Goal: Complete application form

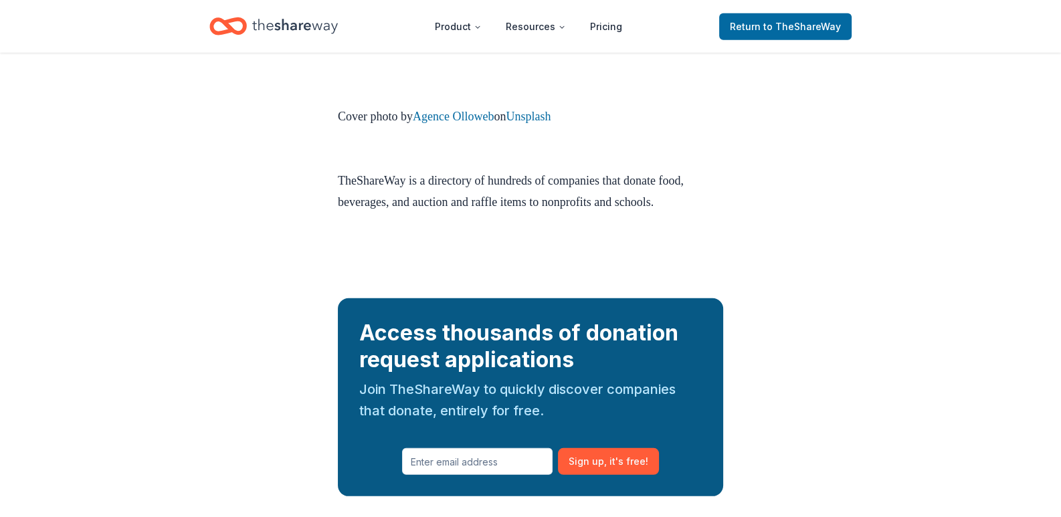
scroll to position [4979, 0]
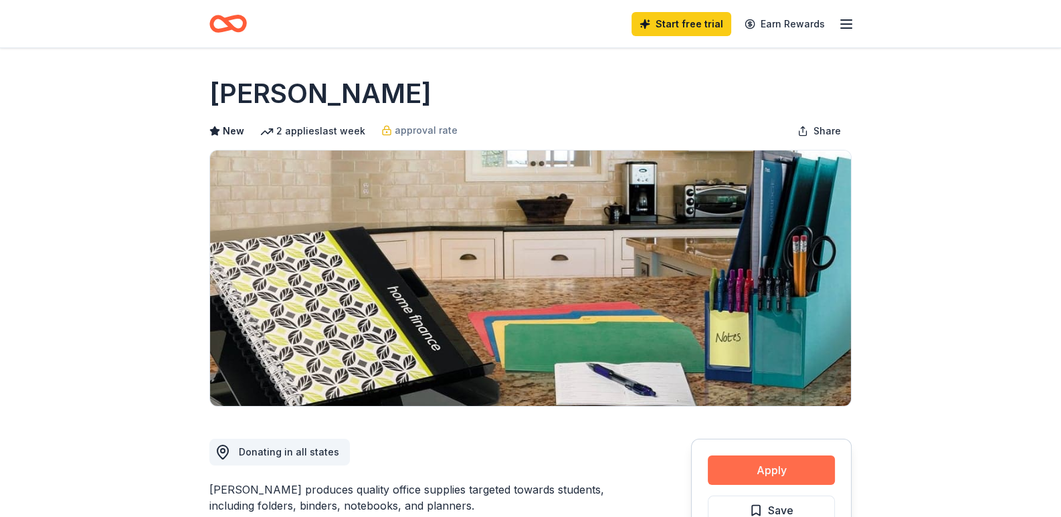
click at [783, 474] on button "Apply" at bounding box center [771, 469] width 127 height 29
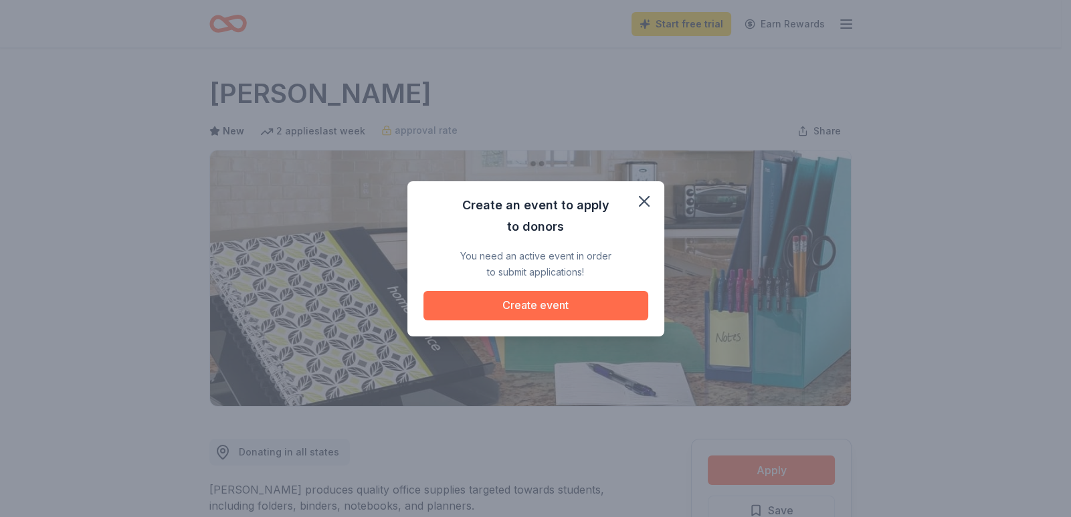
click at [611, 308] on button "Create event" at bounding box center [535, 305] width 225 height 29
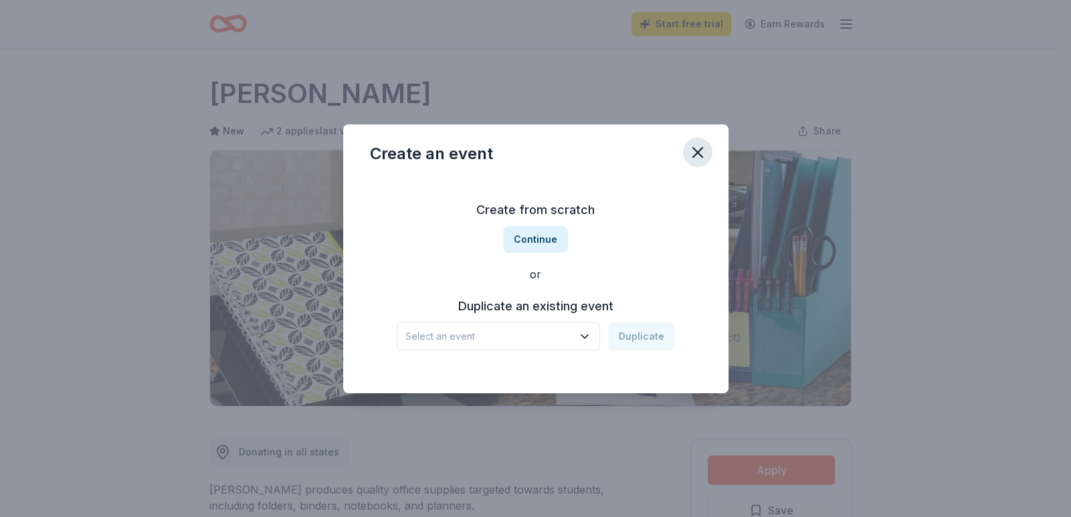
click at [684, 155] on button "button" at bounding box center [697, 152] width 29 height 29
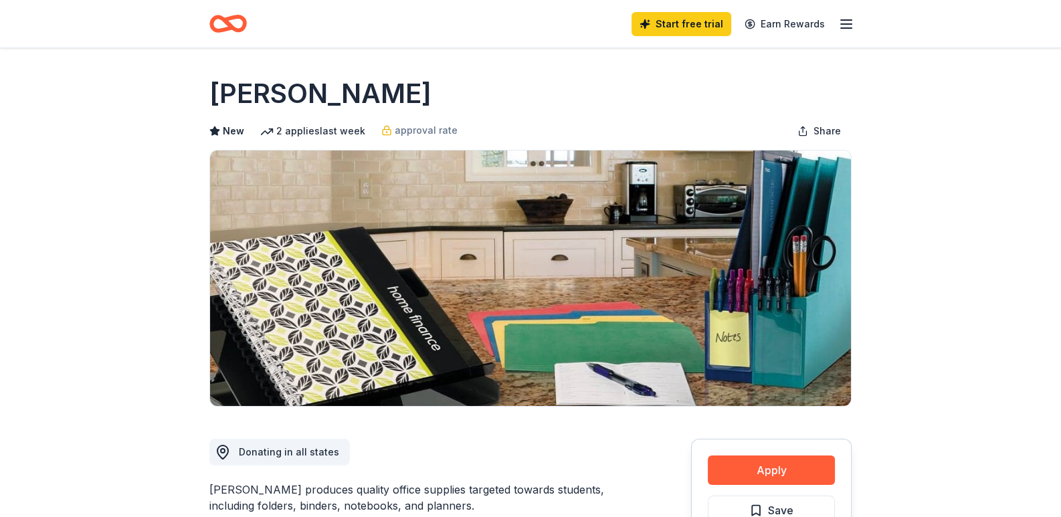
click at [846, 22] on icon "button" at bounding box center [846, 24] width 16 height 16
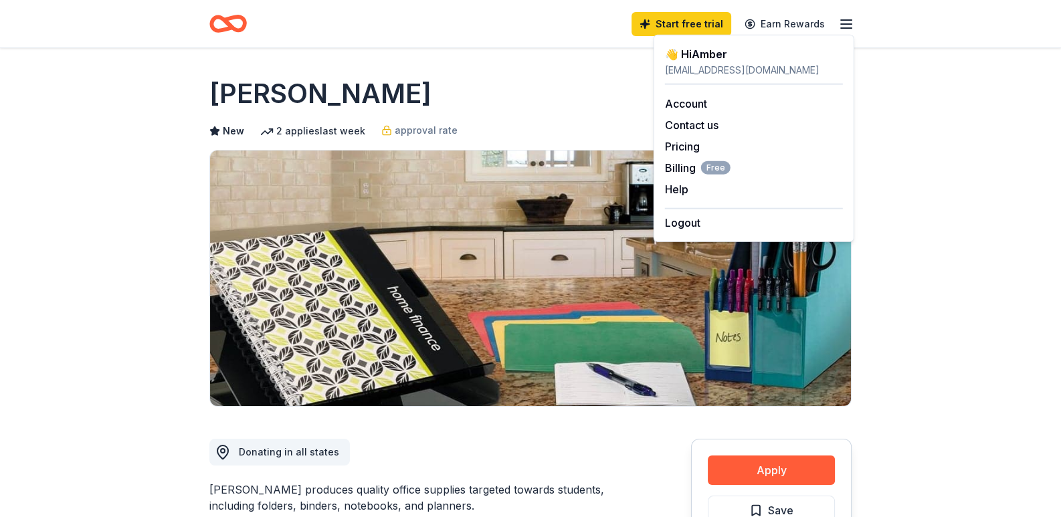
click at [846, 22] on icon "button" at bounding box center [846, 24] width 16 height 16
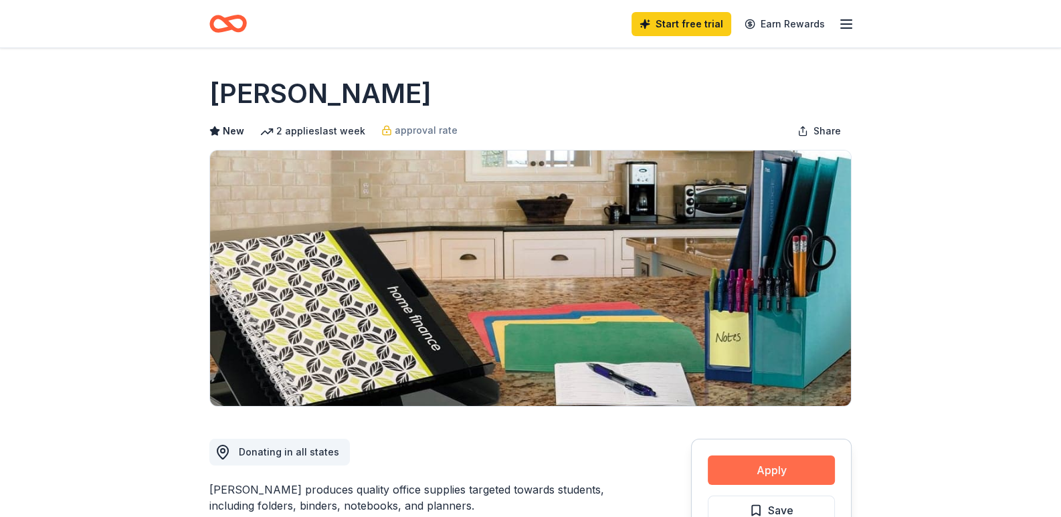
click at [738, 473] on button "Apply" at bounding box center [771, 469] width 127 height 29
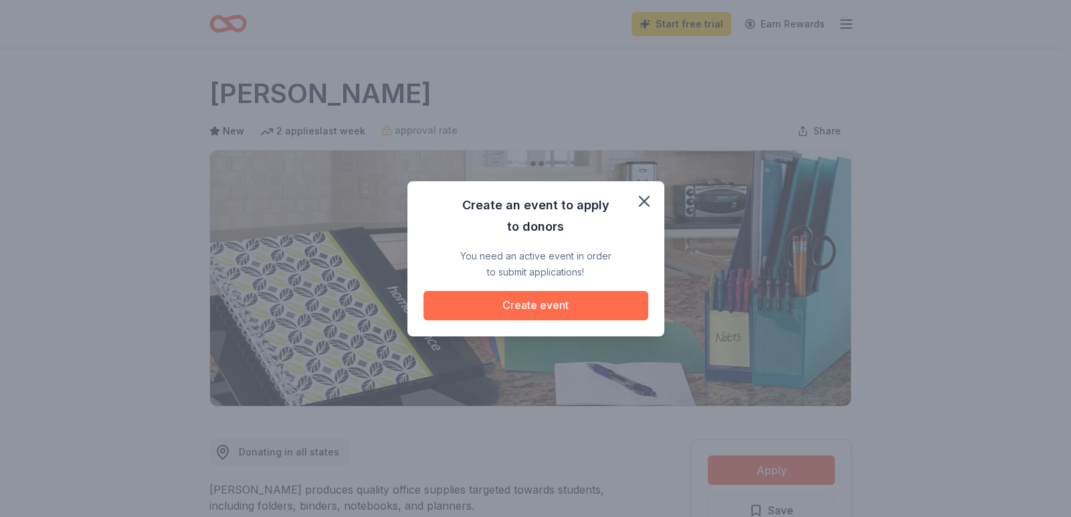
click at [512, 300] on button "Create event" at bounding box center [535, 305] width 225 height 29
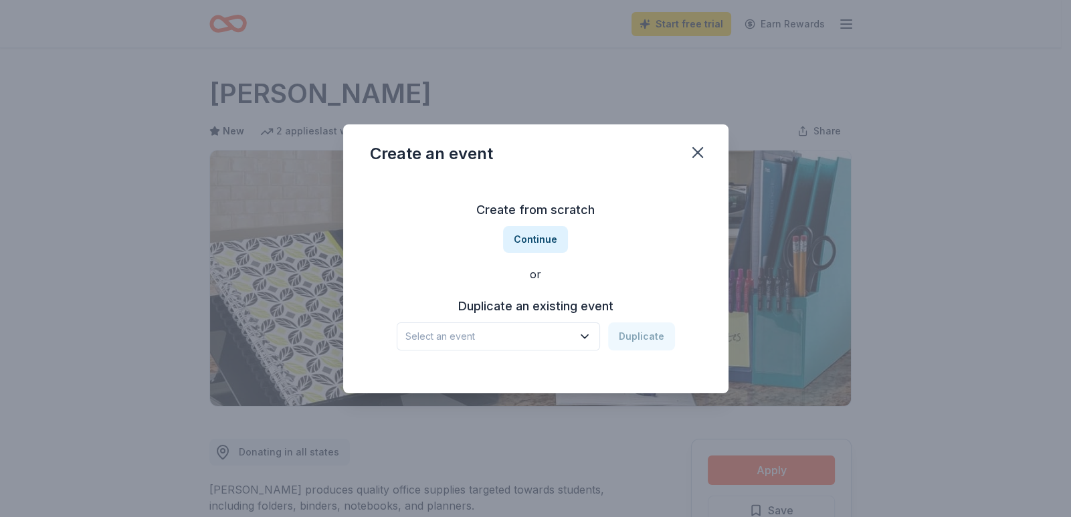
click at [526, 330] on span "Select an event" at bounding box center [488, 336] width 167 height 16
click at [556, 237] on button "Continue" at bounding box center [535, 239] width 65 height 27
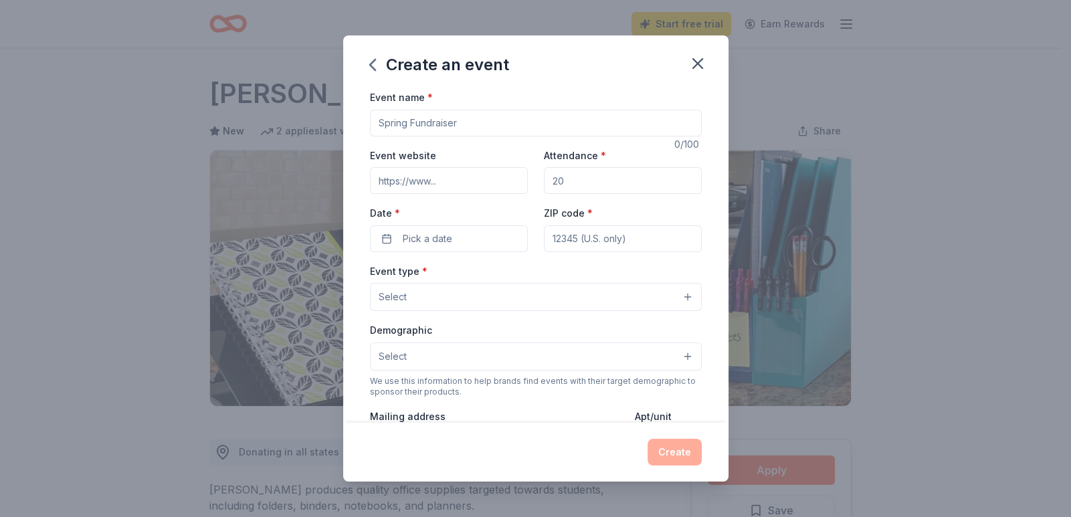
click at [485, 124] on input "Event name *" at bounding box center [536, 123] width 332 height 27
type input "Help those less fortunate"
click at [588, 178] on input "Attendance *" at bounding box center [623, 180] width 158 height 27
type input "45"
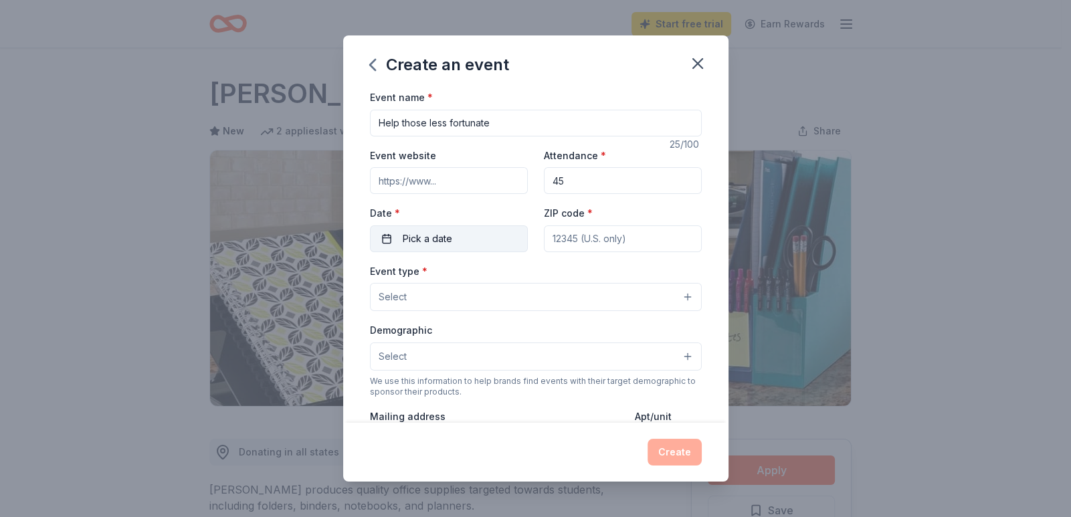
click at [432, 243] on span "Pick a date" at bounding box center [427, 239] width 49 height 16
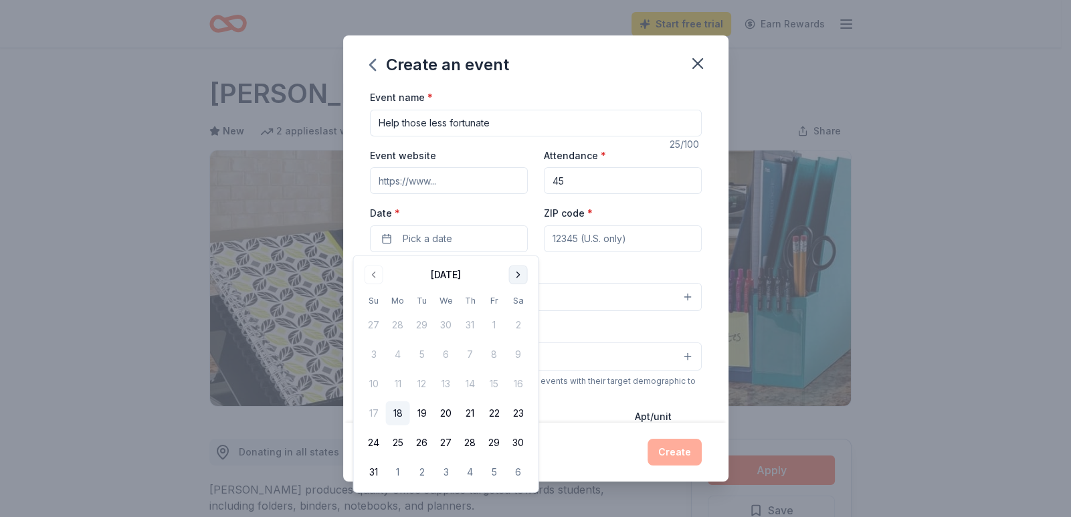
click at [516, 278] on button "Go to next month" at bounding box center [518, 275] width 19 height 19
click at [444, 409] on button "19" at bounding box center [446, 413] width 24 height 24
click at [513, 268] on button "Go to next month" at bounding box center [518, 275] width 19 height 19
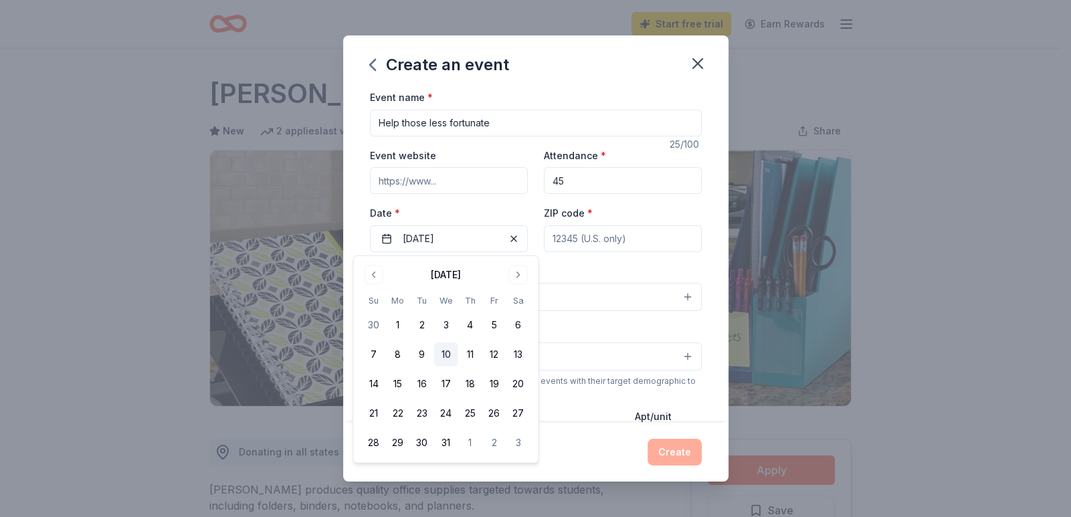
click at [441, 355] on button "10" at bounding box center [446, 354] width 24 height 24
click at [474, 207] on label "Date *" at bounding box center [449, 213] width 158 height 13
click at [474, 225] on button "12/10/2025" at bounding box center [449, 238] width 158 height 27
type input "76134"
click at [609, 295] on button "Select" at bounding box center [536, 297] width 332 height 28
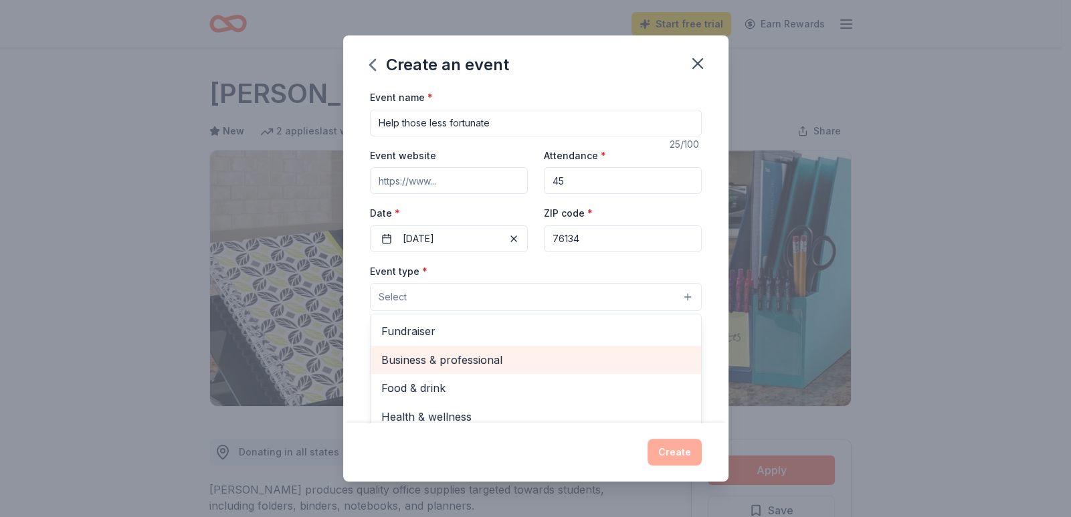
click at [436, 356] on span "Business & professional" at bounding box center [535, 359] width 309 height 17
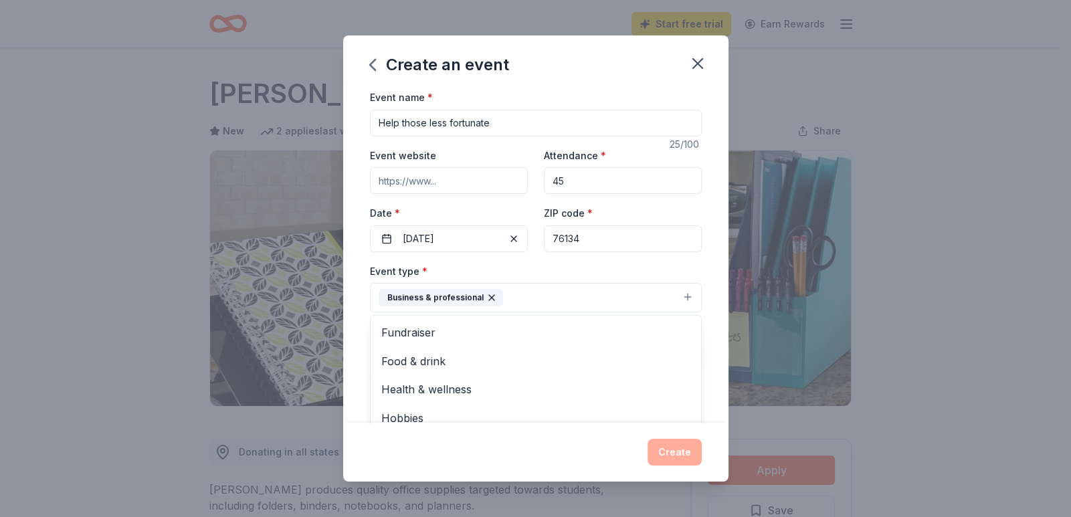
click at [606, 268] on div "Event type * Business & professional Fundraiser Food & drink Health & wellness …" at bounding box center [536, 288] width 332 height 50
click at [446, 353] on button "Select" at bounding box center [536, 358] width 332 height 28
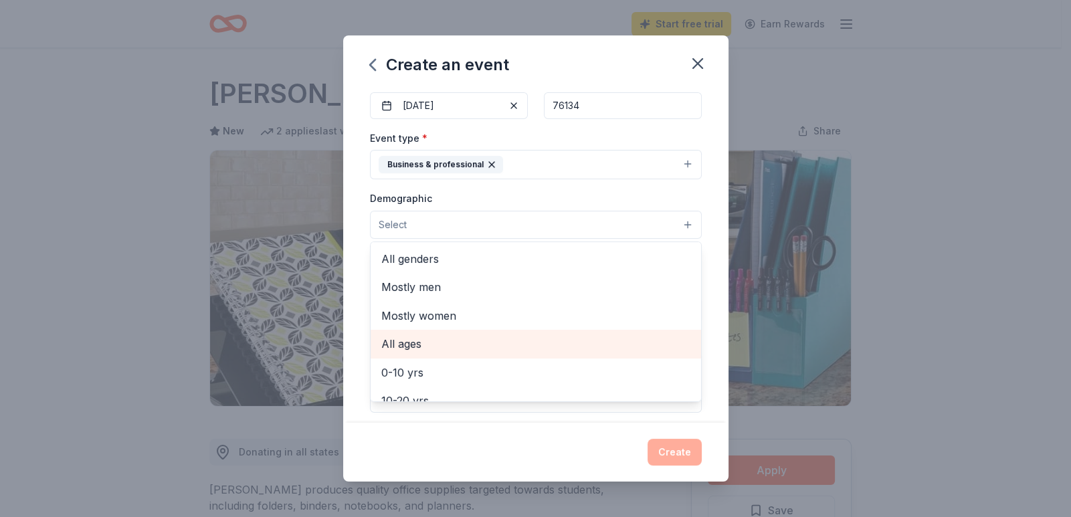
click at [437, 336] on span "All ages" at bounding box center [535, 343] width 309 height 17
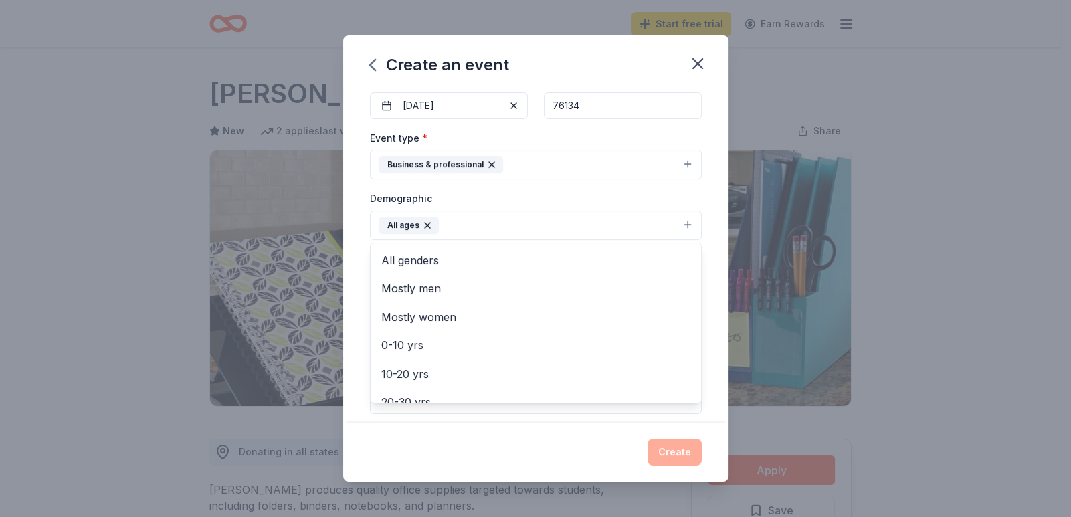
click at [700, 237] on div "Event name * Help those less fortunate 25 /100 Event website Attendance * 45 Da…" at bounding box center [535, 256] width 385 height 334
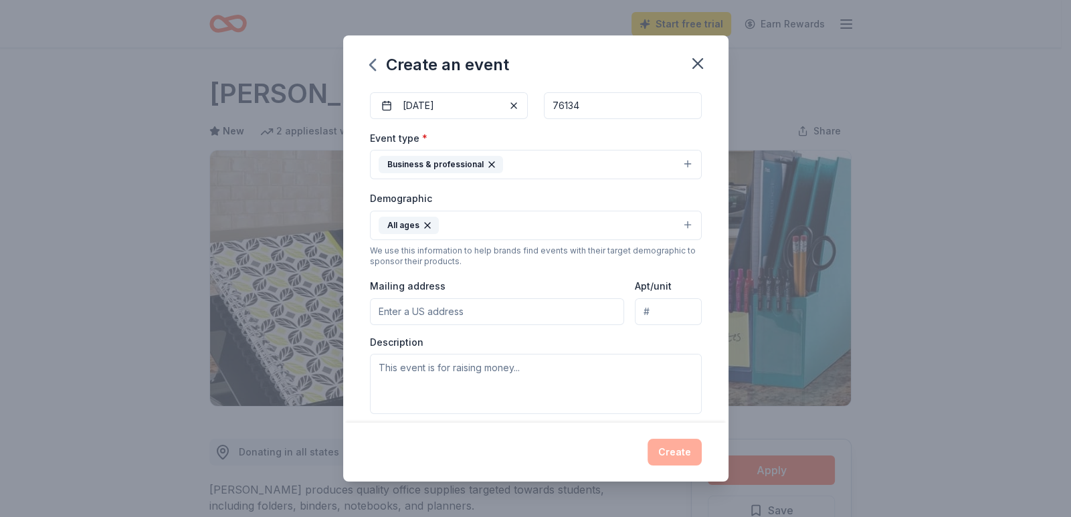
click at [531, 305] on input "Mailing address" at bounding box center [497, 311] width 255 height 27
type input "7241 Crowley Rd"
click at [525, 361] on textarea at bounding box center [536, 384] width 332 height 60
click at [494, 310] on input "7241 Crowley Rd" at bounding box center [497, 311] width 255 height 27
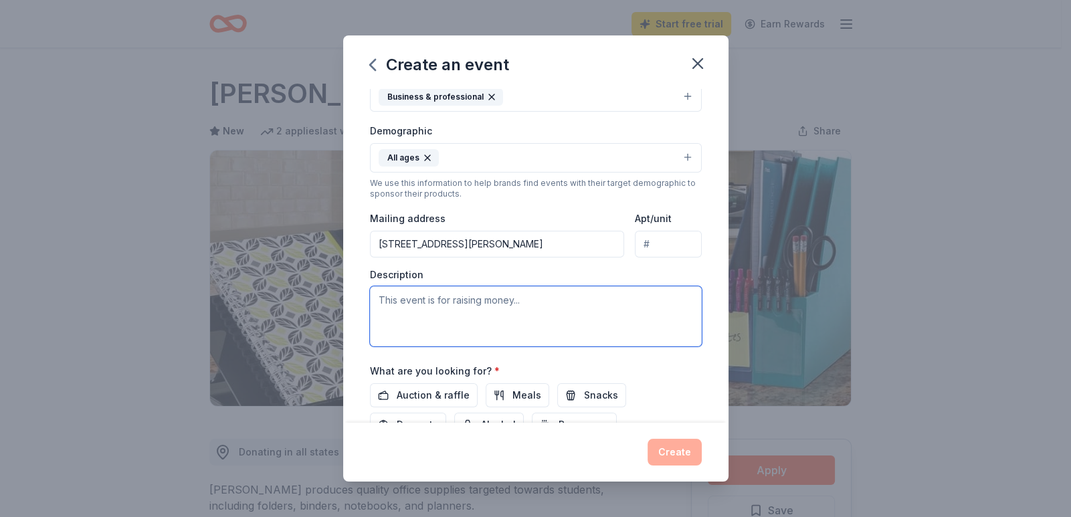
scroll to position [267, 0]
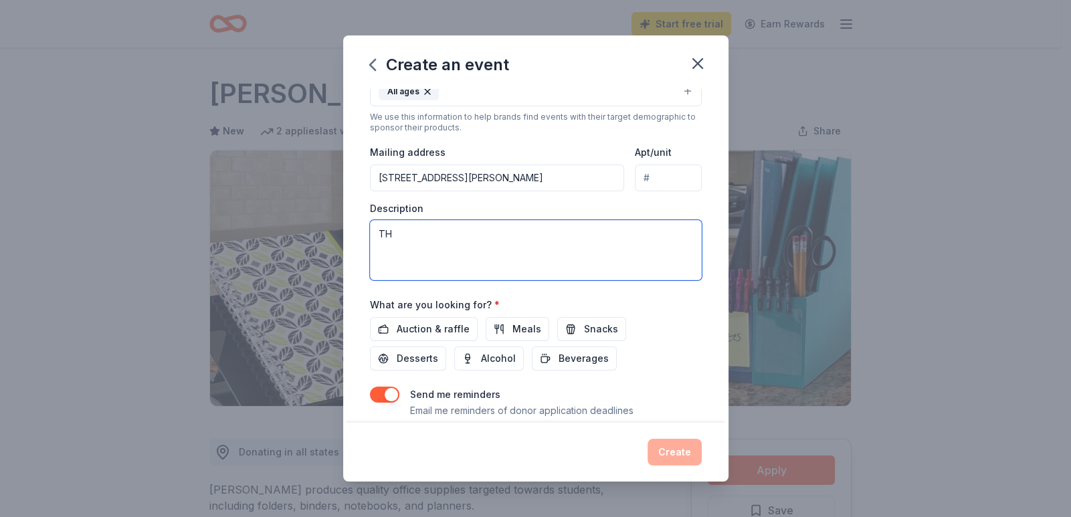
type textarea "T"
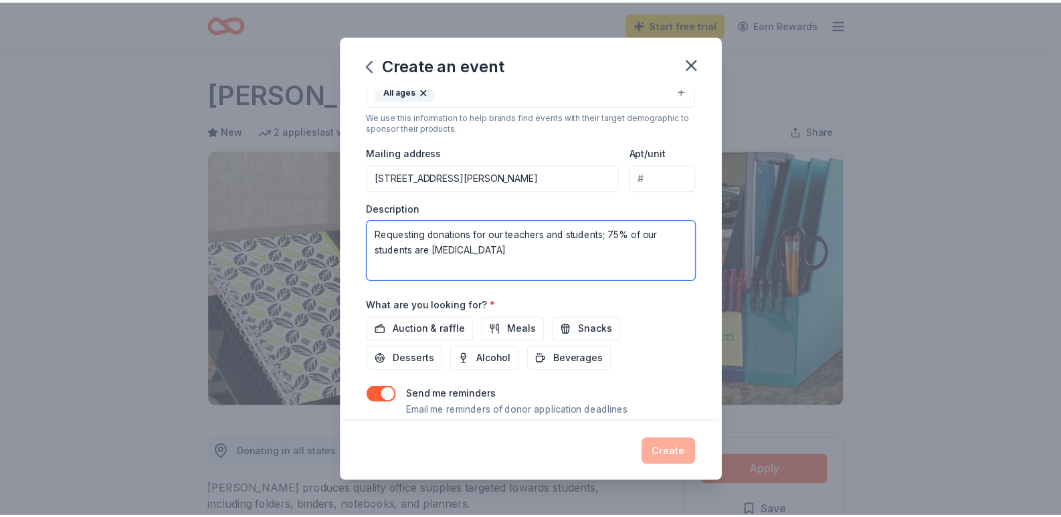
scroll to position [308, 0]
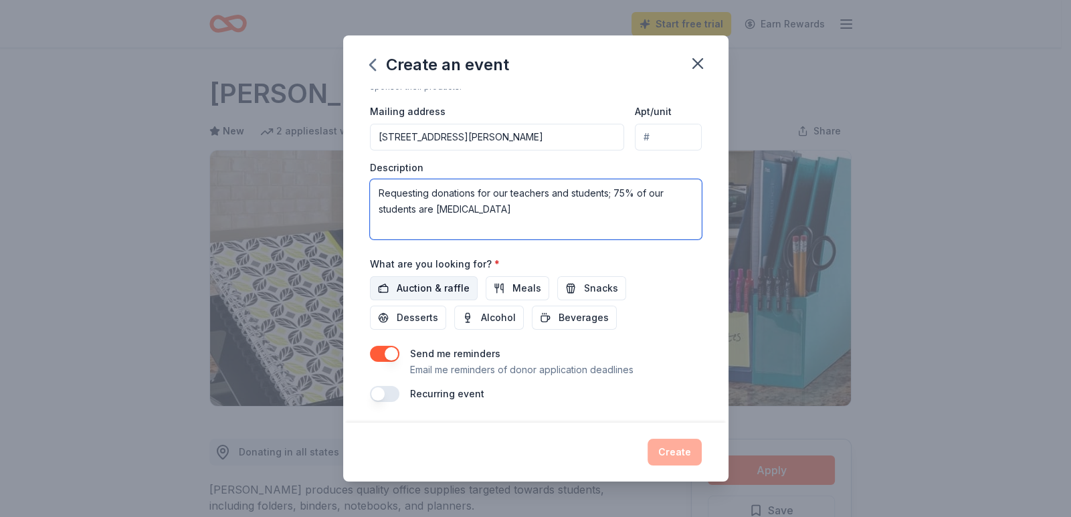
type textarea "Requesting donations for our teachers and students; 75% of our students are low…"
click at [443, 290] on span "Auction & raffle" at bounding box center [433, 288] width 73 height 16
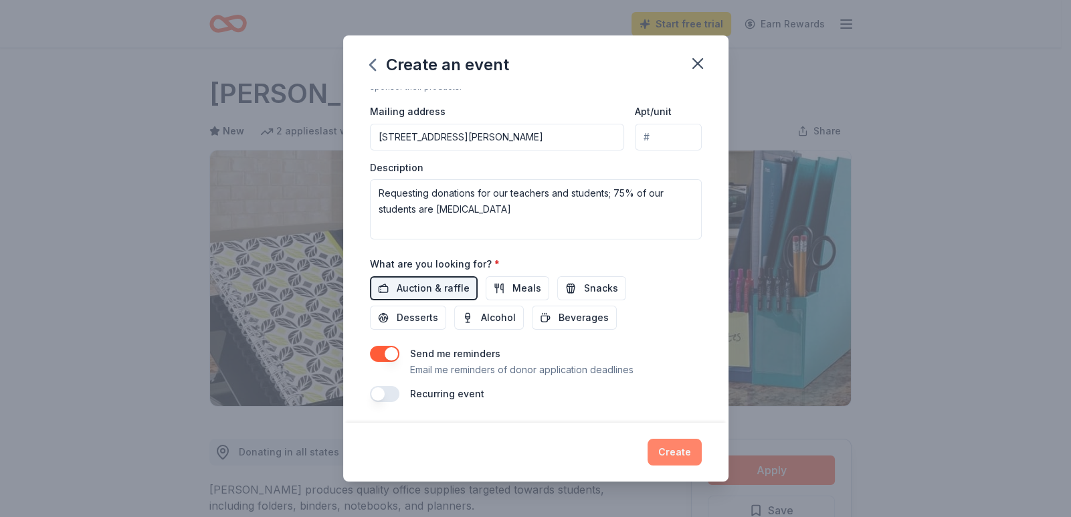
click at [680, 451] on button "Create" at bounding box center [674, 452] width 54 height 27
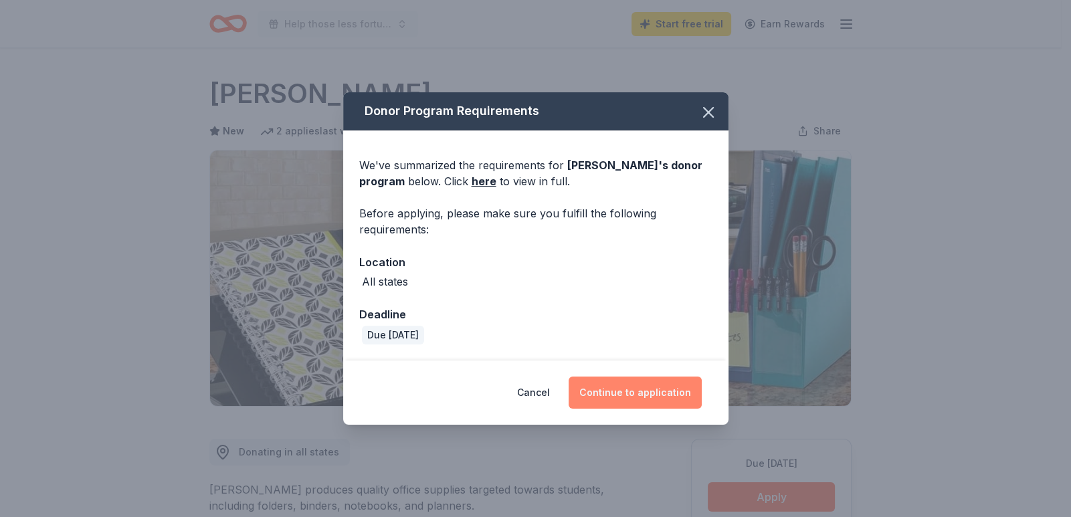
click at [635, 397] on button "Continue to application" at bounding box center [635, 393] width 133 height 32
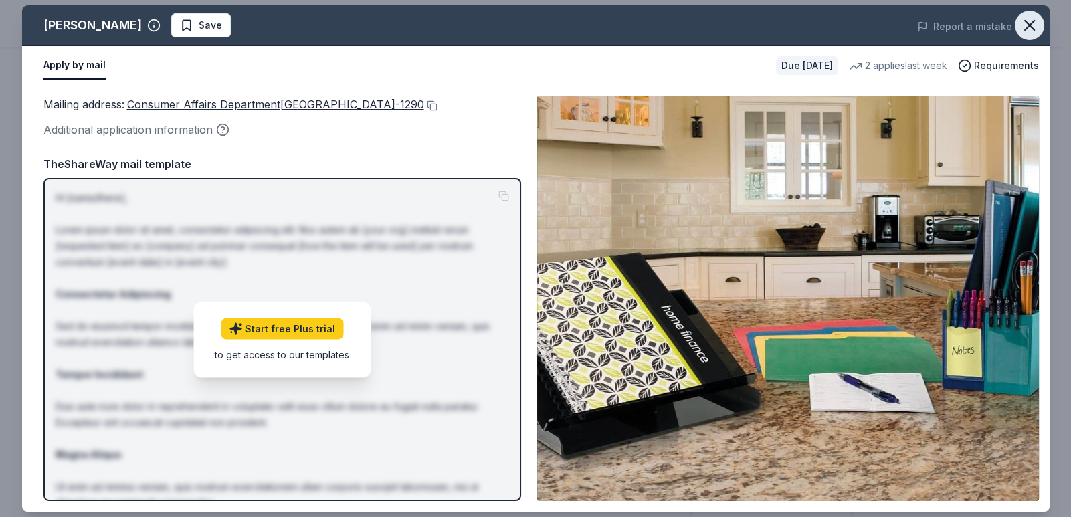
click at [1033, 27] on icon "button" at bounding box center [1029, 25] width 19 height 19
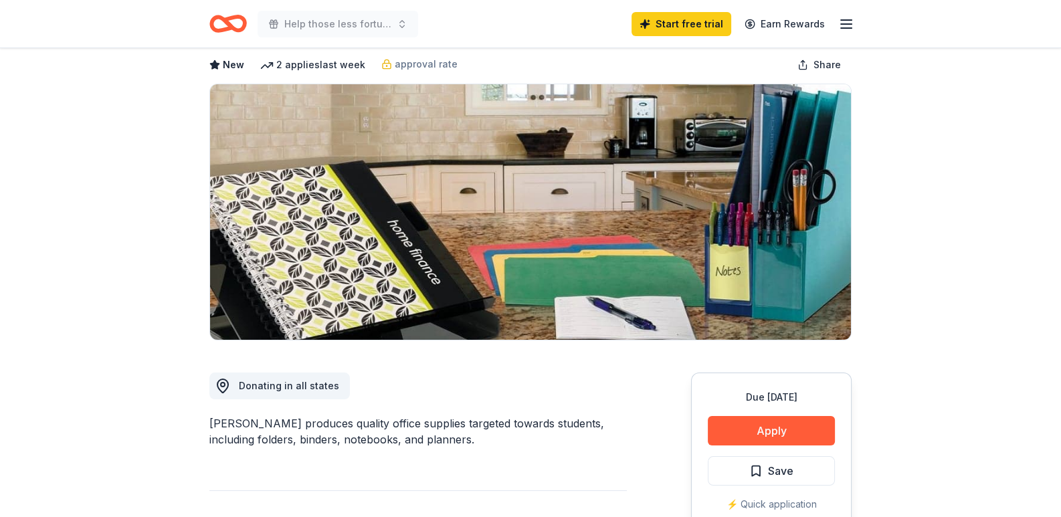
scroll to position [201, 0]
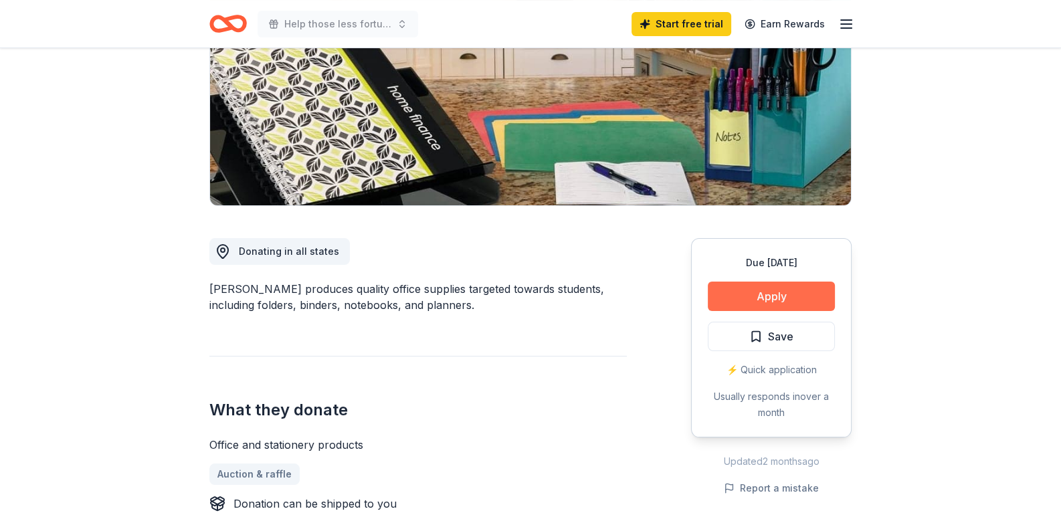
click at [771, 298] on button "Apply" at bounding box center [771, 296] width 127 height 29
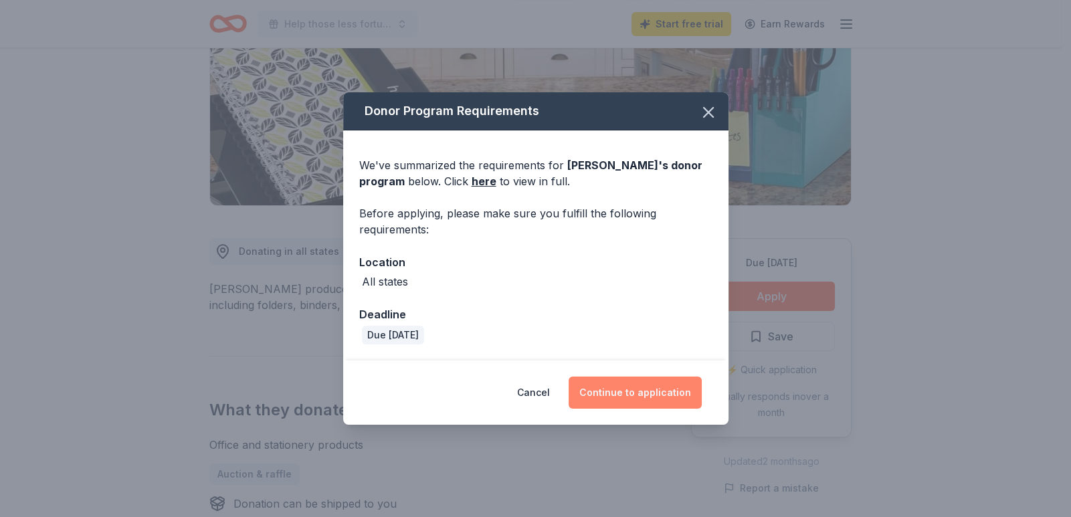
click at [641, 393] on button "Continue to application" at bounding box center [635, 393] width 133 height 32
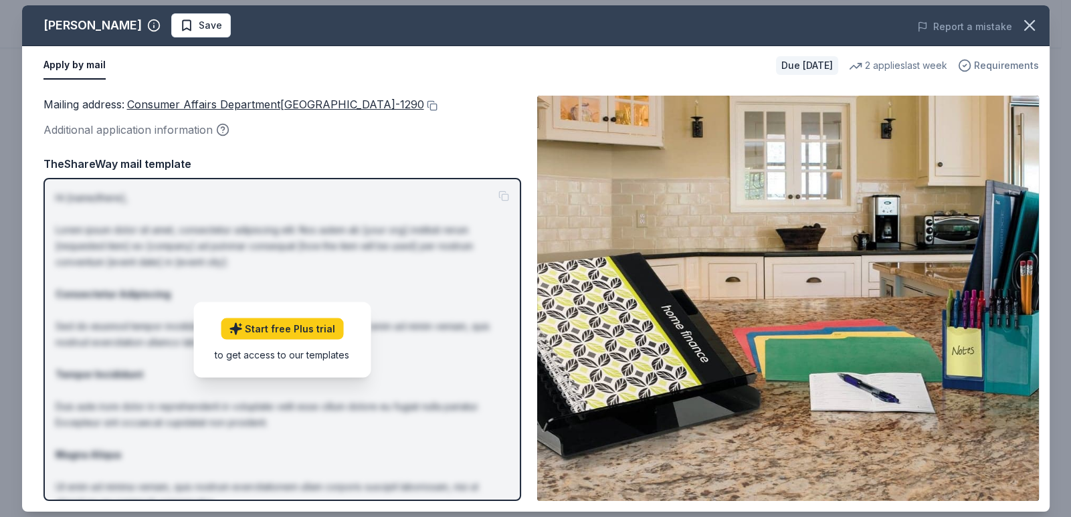
click at [1005, 63] on span "Requirements" at bounding box center [1006, 66] width 65 height 16
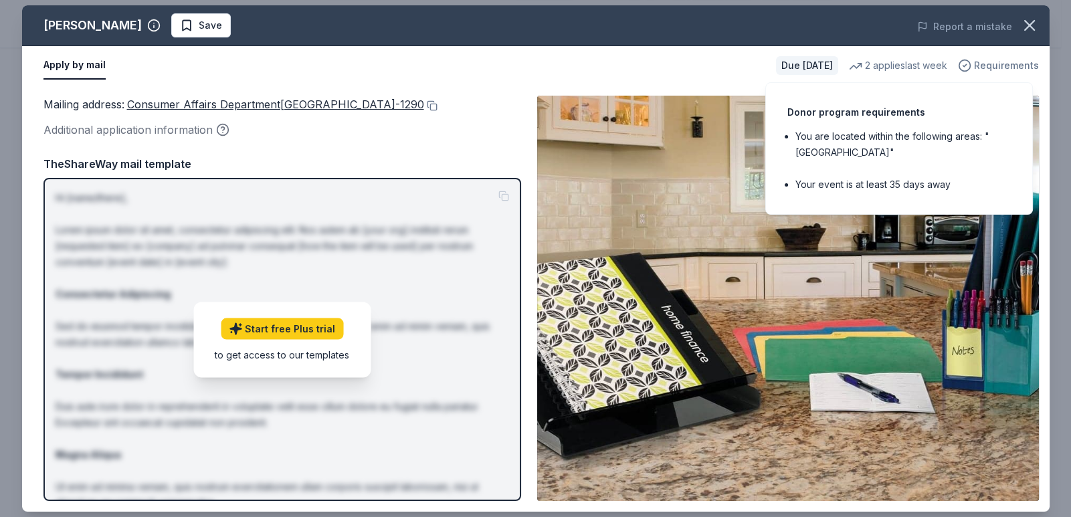
click at [1005, 63] on span "Requirements" at bounding box center [1006, 66] width 65 height 16
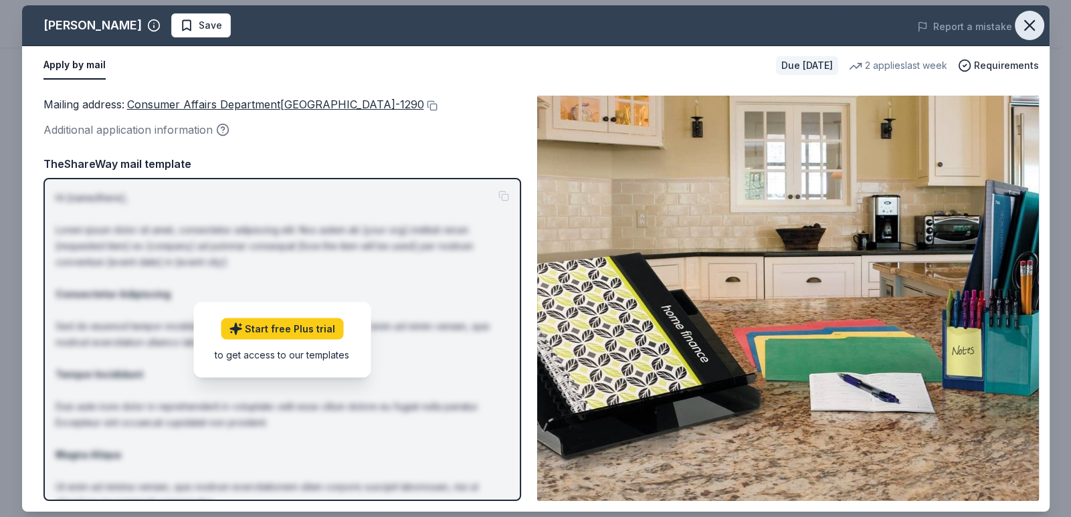
click at [1024, 26] on icon "button" at bounding box center [1029, 25] width 19 height 19
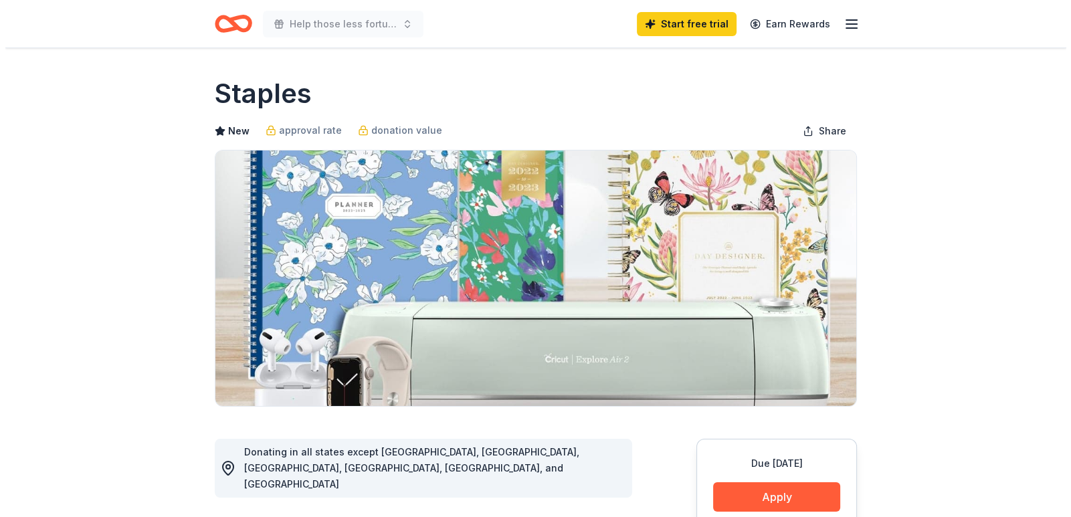
scroll to position [267, 0]
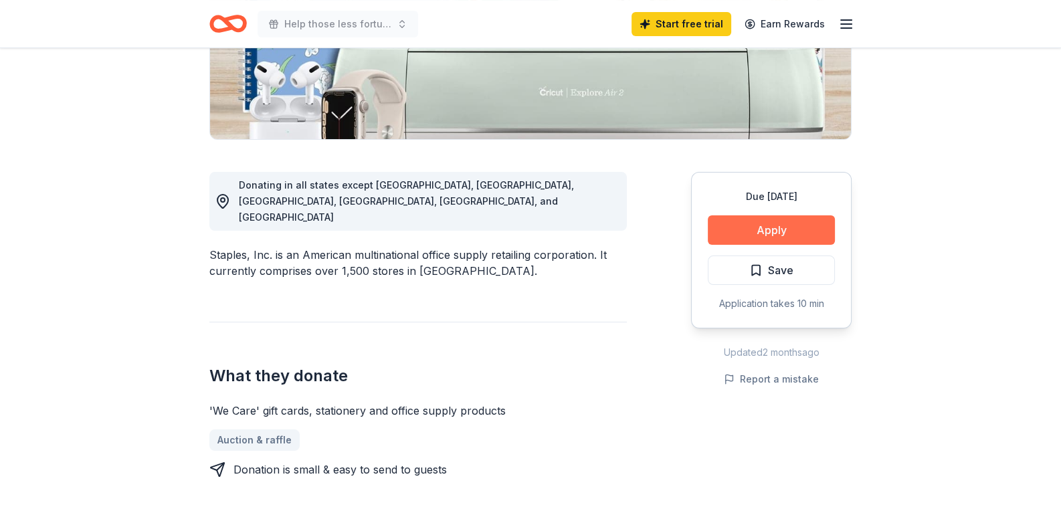
click at [766, 226] on button "Apply" at bounding box center [771, 229] width 127 height 29
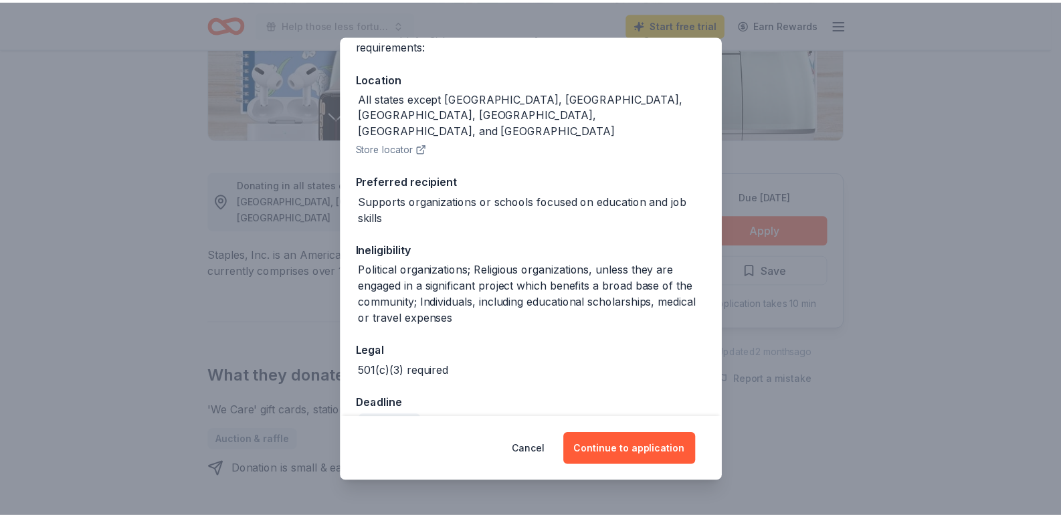
scroll to position [0, 0]
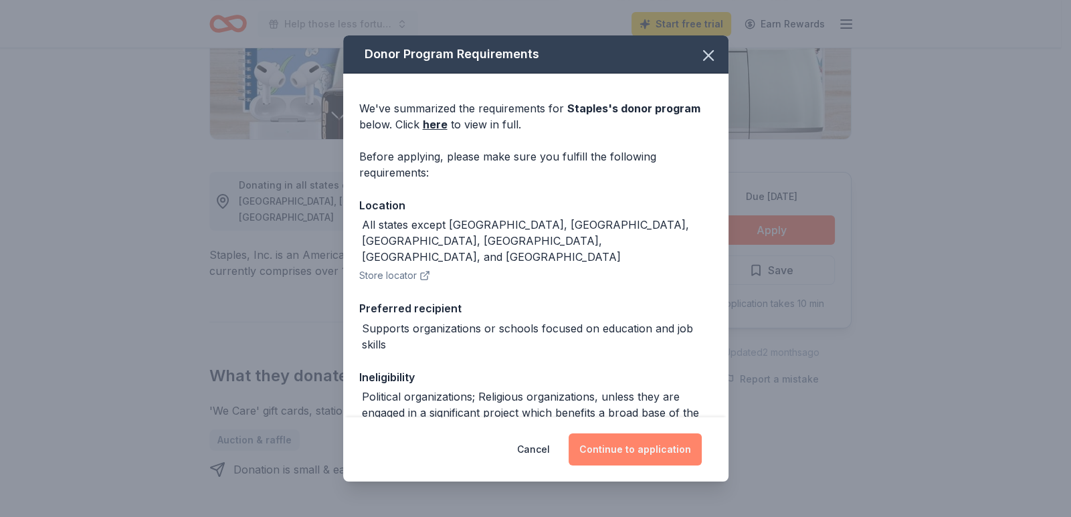
click at [639, 447] on button "Continue to application" at bounding box center [635, 449] width 133 height 32
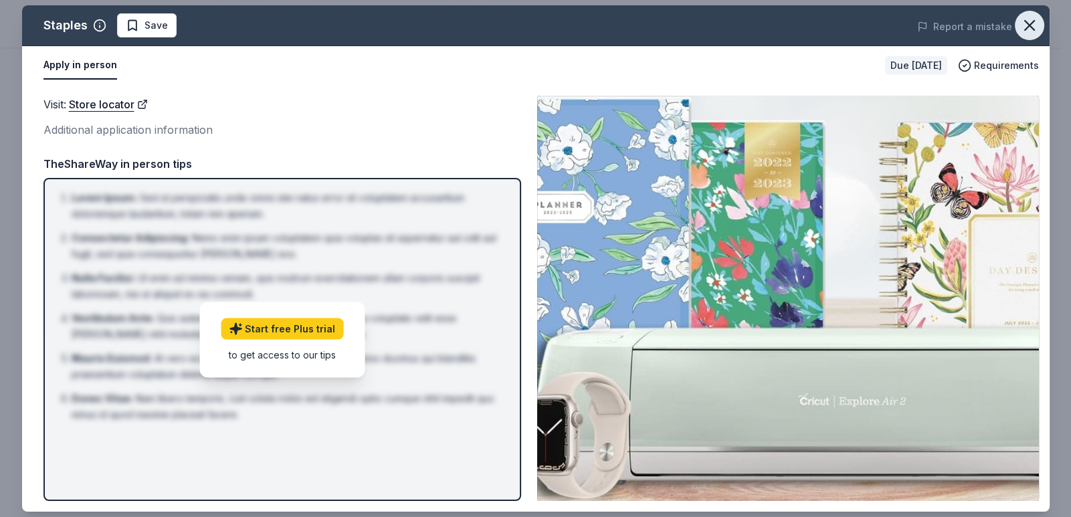
click at [1027, 27] on icon "button" at bounding box center [1029, 25] width 9 height 9
